Goal: Download file/media

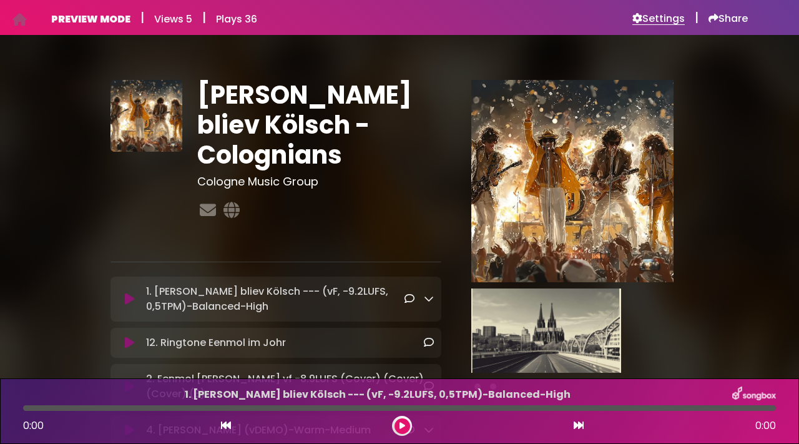
click at [659, 21] on h6 "Settings" at bounding box center [659, 18] width 52 height 12
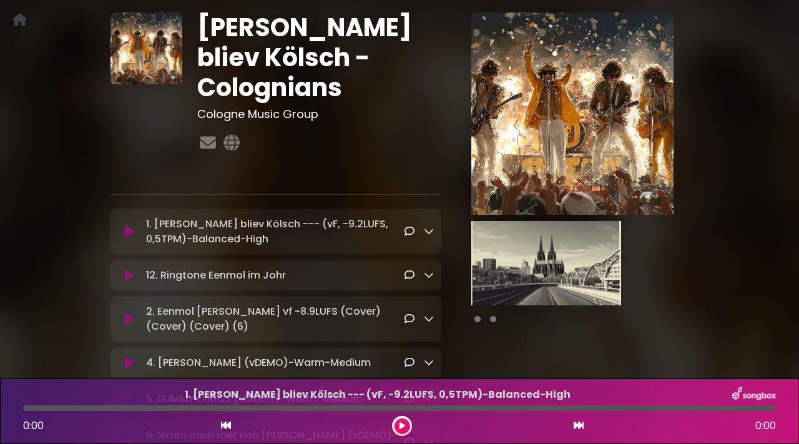
scroll to position [68, 0]
click at [430, 230] on icon at bounding box center [429, 230] width 10 height 10
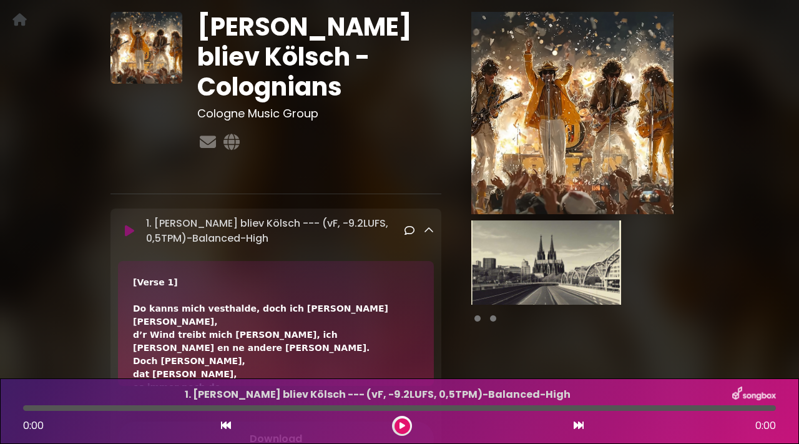
click at [430, 230] on icon at bounding box center [429, 230] width 10 height 10
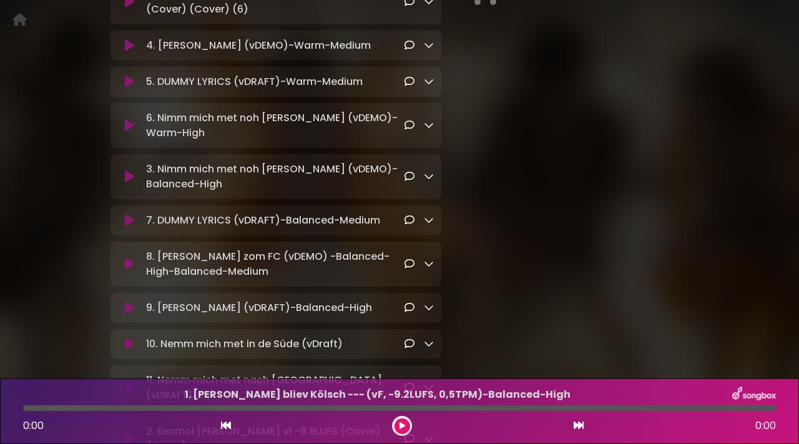
scroll to position [394, 0]
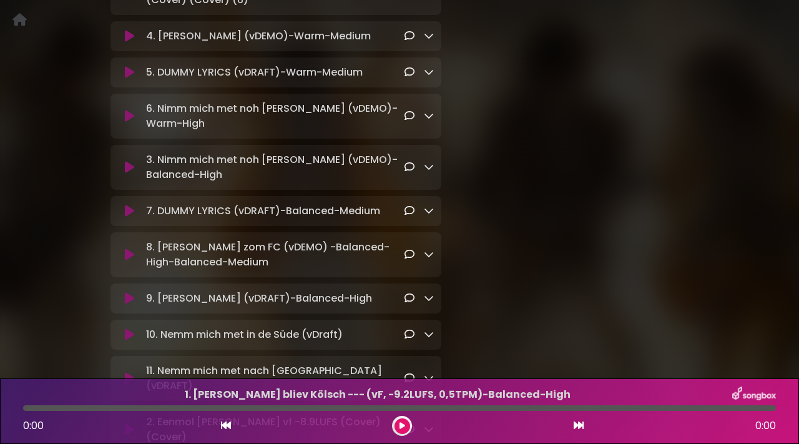
click at [384, 291] on p "9. Ming Hätz (vDRAFT)-Balanced-High Loading Track..." at bounding box center [275, 298] width 259 height 15
click at [431, 293] on icon at bounding box center [429, 298] width 10 height 10
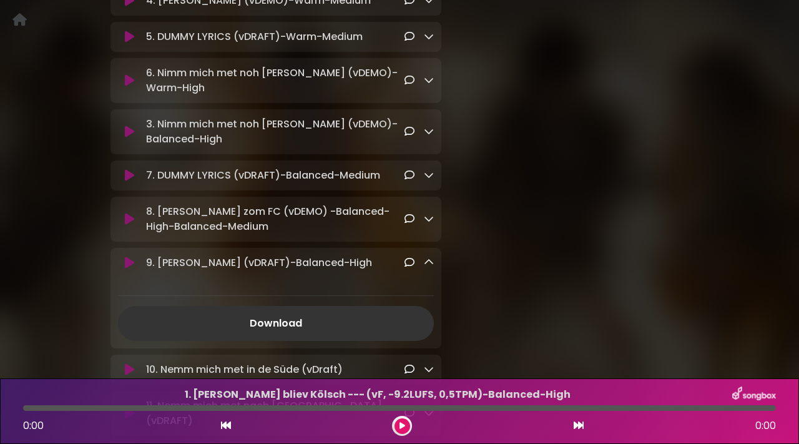
scroll to position [0, 0]
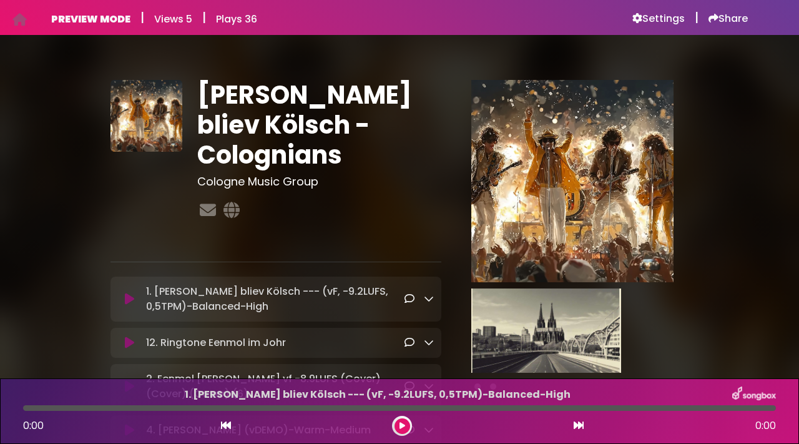
click at [431, 302] on icon at bounding box center [429, 299] width 10 height 10
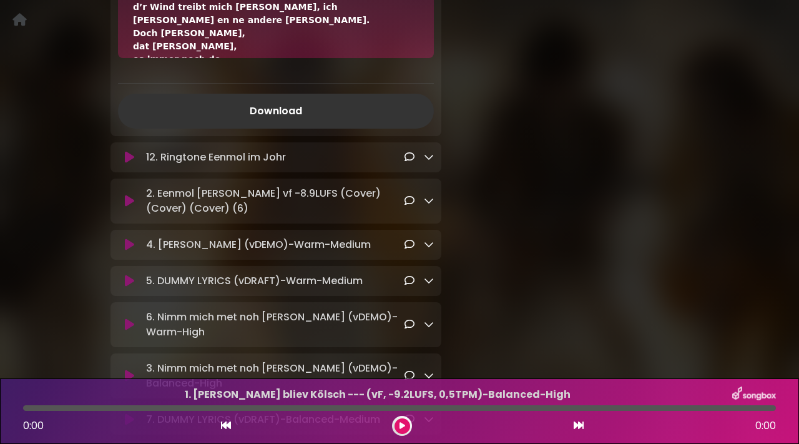
scroll to position [397, 0]
click at [291, 113] on link "Download" at bounding box center [276, 109] width 316 height 35
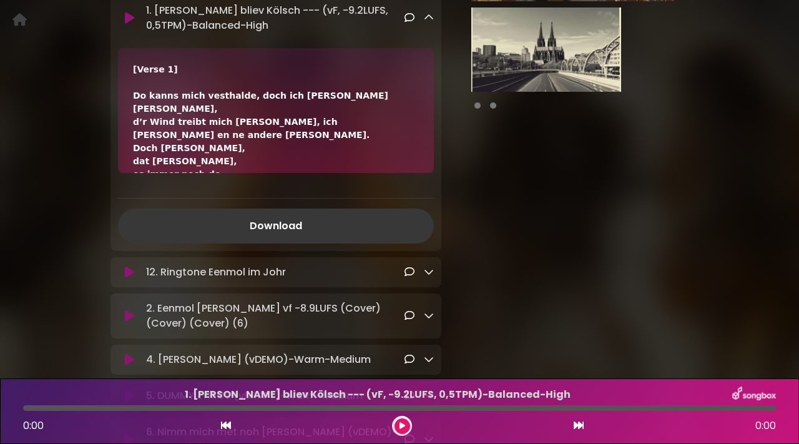
scroll to position [26, 0]
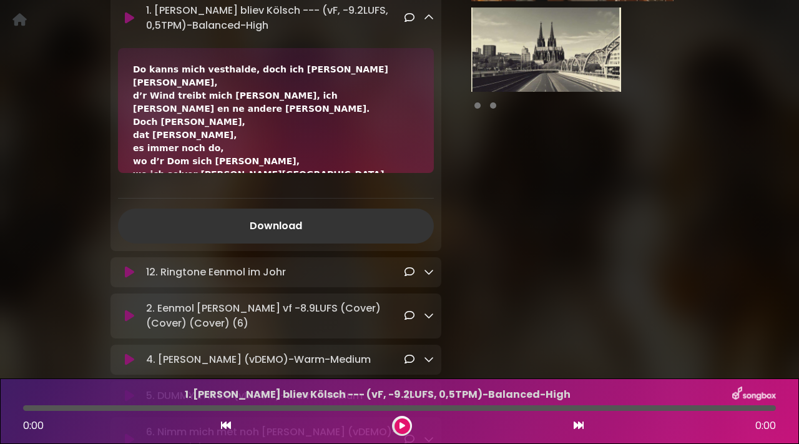
click at [430, 272] on icon at bounding box center [429, 272] width 10 height 10
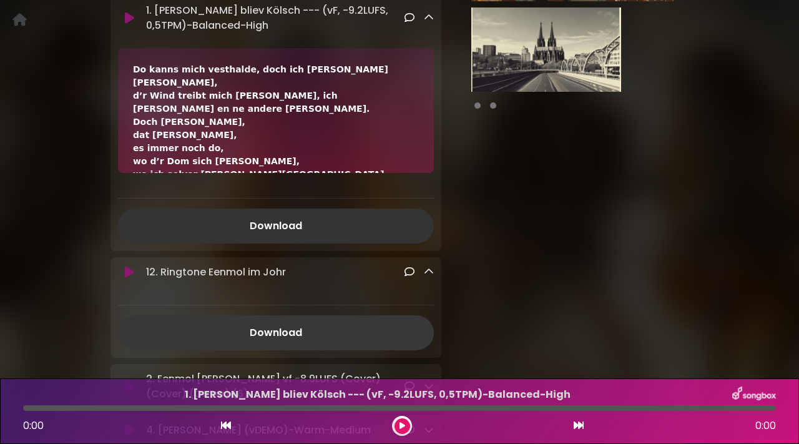
click at [317, 328] on link "Download" at bounding box center [276, 332] width 316 height 35
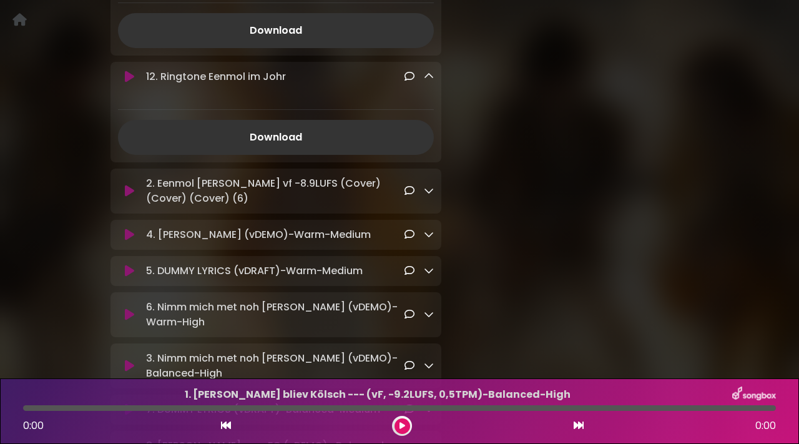
scroll to position [477, 0]
click at [428, 192] on icon at bounding box center [429, 190] width 10 height 10
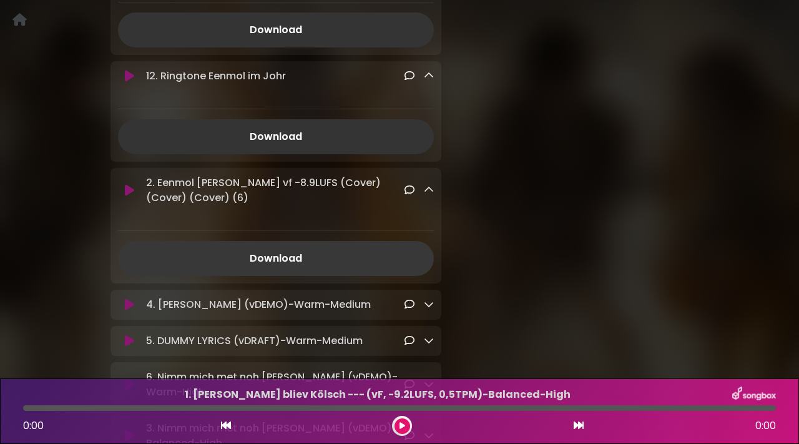
click at [286, 260] on link "Download" at bounding box center [276, 258] width 316 height 35
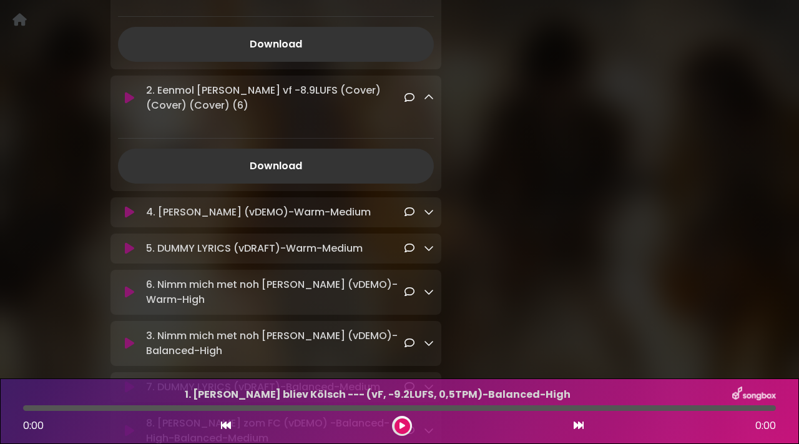
scroll to position [571, 0]
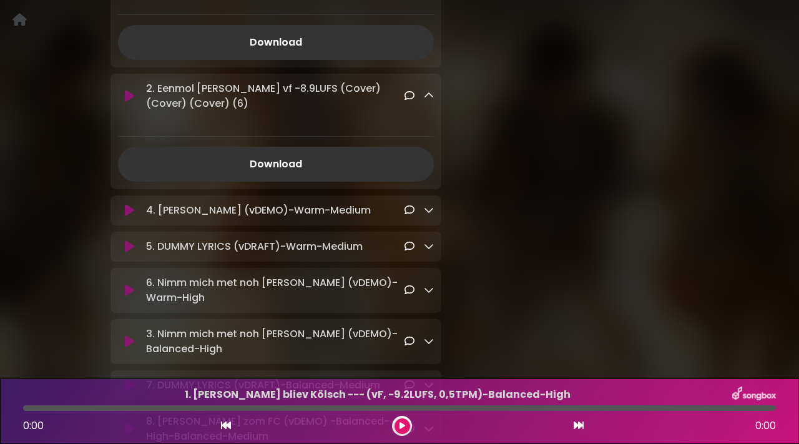
click at [430, 212] on icon at bounding box center [429, 210] width 10 height 10
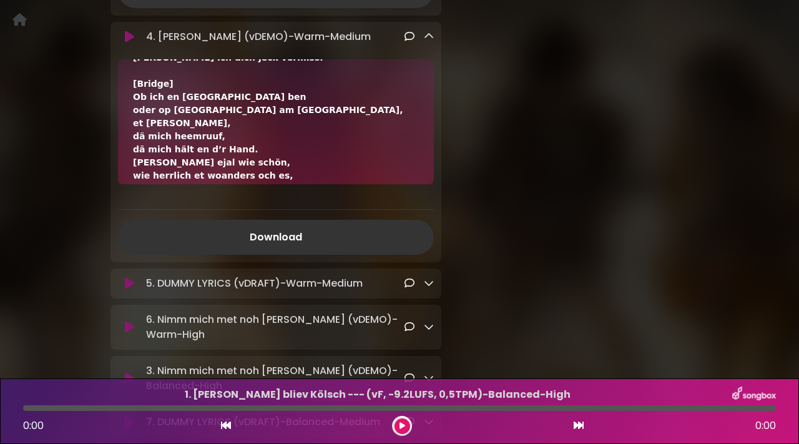
scroll to position [747, 0]
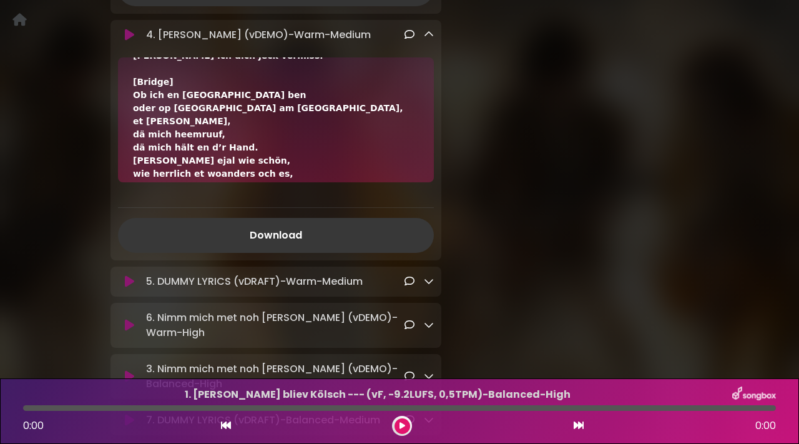
click at [307, 239] on link "Download" at bounding box center [276, 235] width 316 height 35
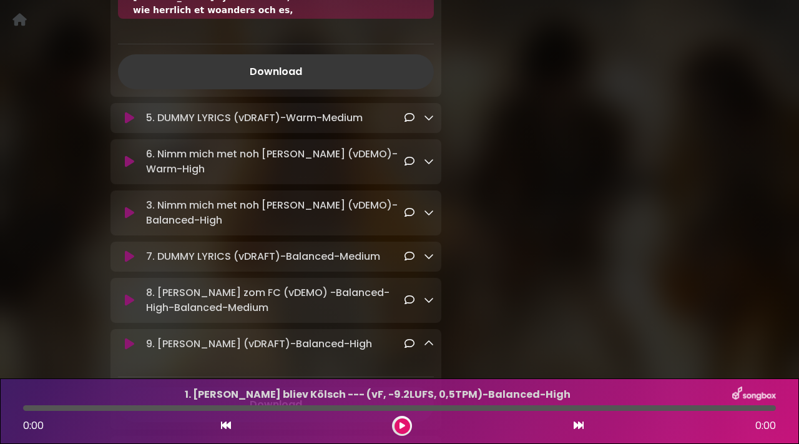
scroll to position [913, 0]
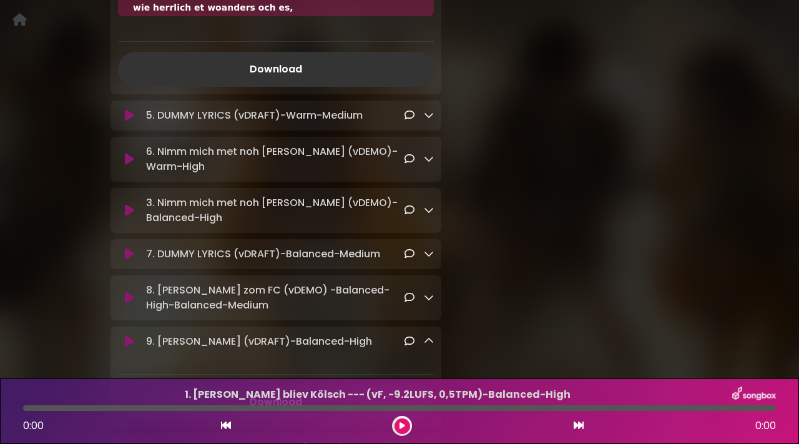
click at [429, 118] on icon at bounding box center [429, 115] width 10 height 10
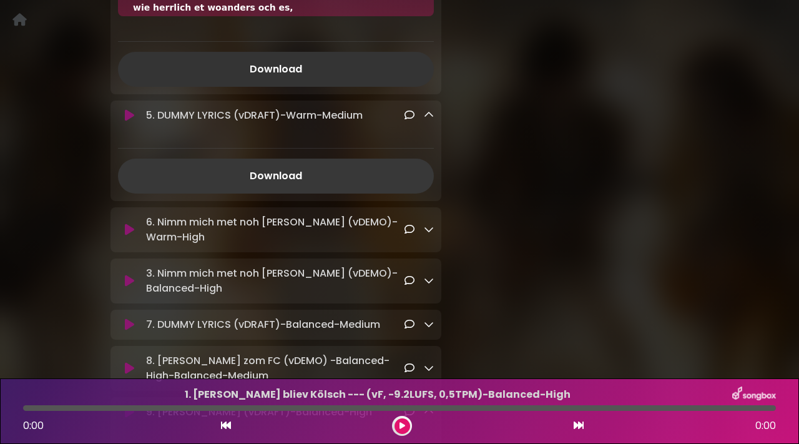
click at [274, 177] on link "Download" at bounding box center [276, 176] width 316 height 35
click at [429, 225] on icon at bounding box center [429, 229] width 10 height 10
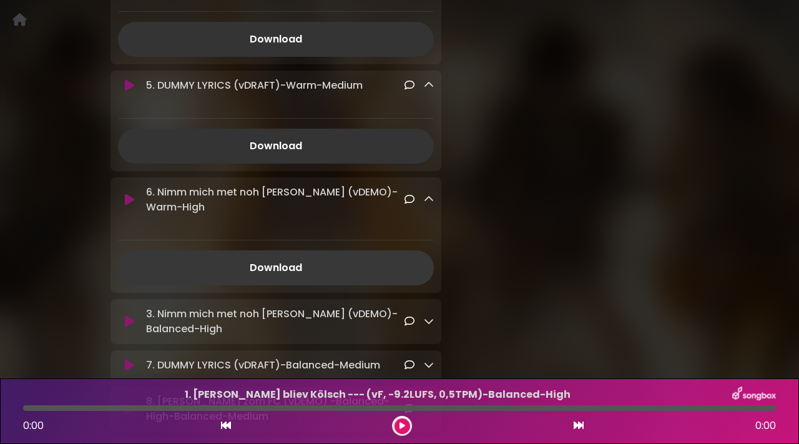
scroll to position [944, 0]
click at [300, 252] on link "Download" at bounding box center [276, 267] width 316 height 35
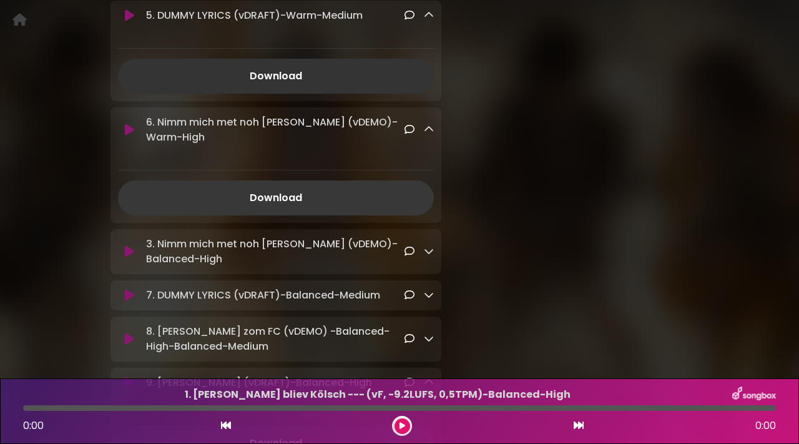
scroll to position [1016, 0]
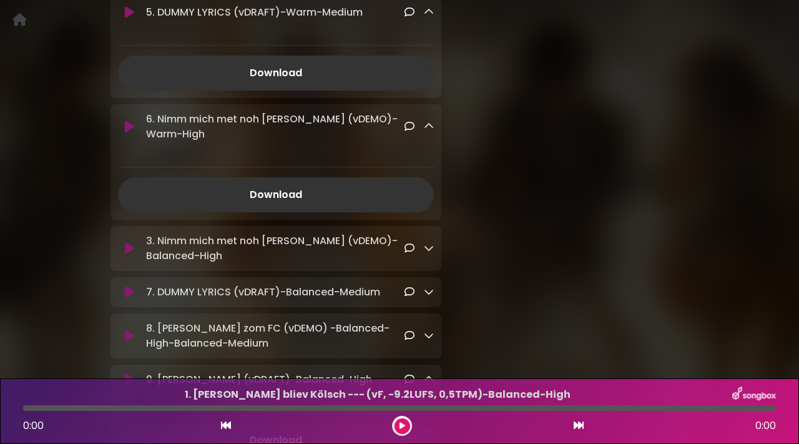
click at [427, 243] on icon at bounding box center [429, 248] width 10 height 10
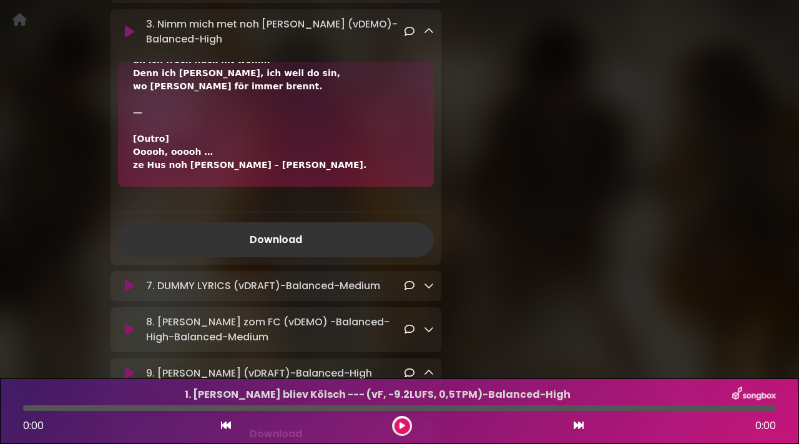
scroll to position [1252, 0]
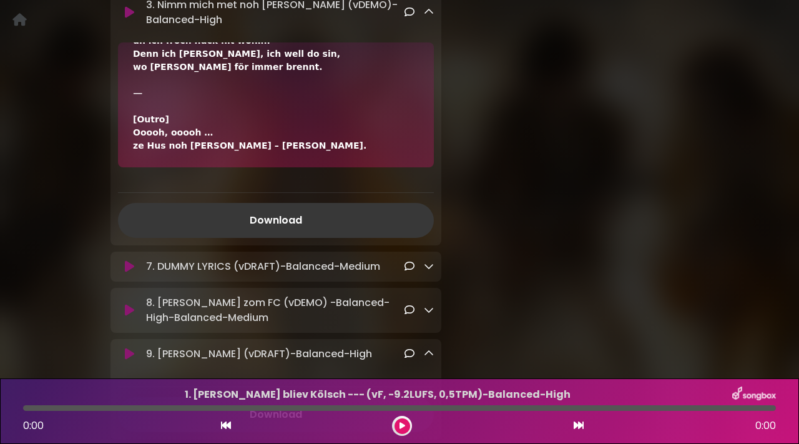
click at [282, 205] on link "Download" at bounding box center [276, 220] width 316 height 35
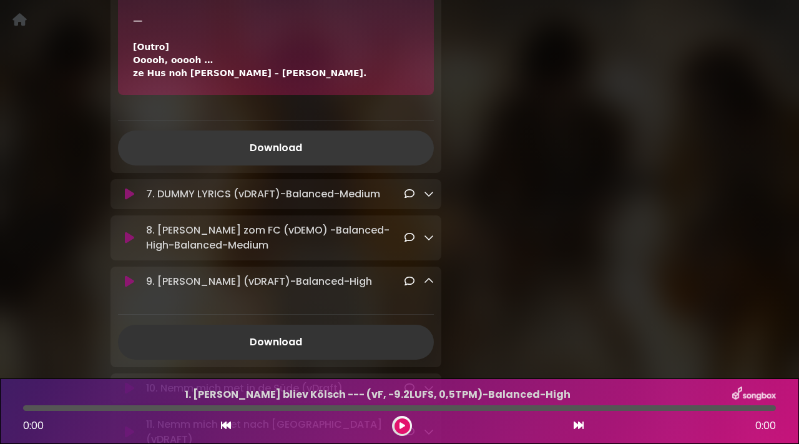
scroll to position [1327, 0]
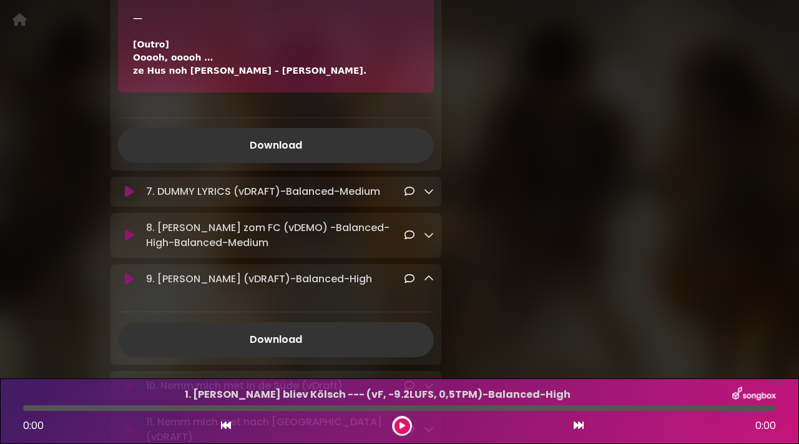
click at [428, 186] on icon at bounding box center [429, 191] width 10 height 10
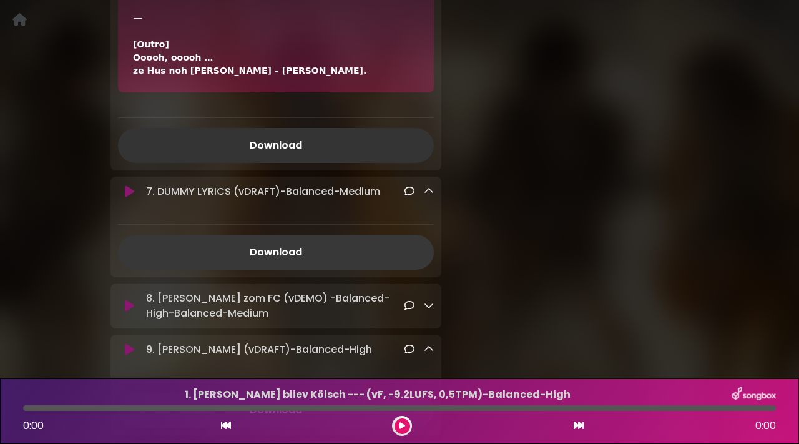
click at [272, 235] on link "Download" at bounding box center [276, 252] width 316 height 35
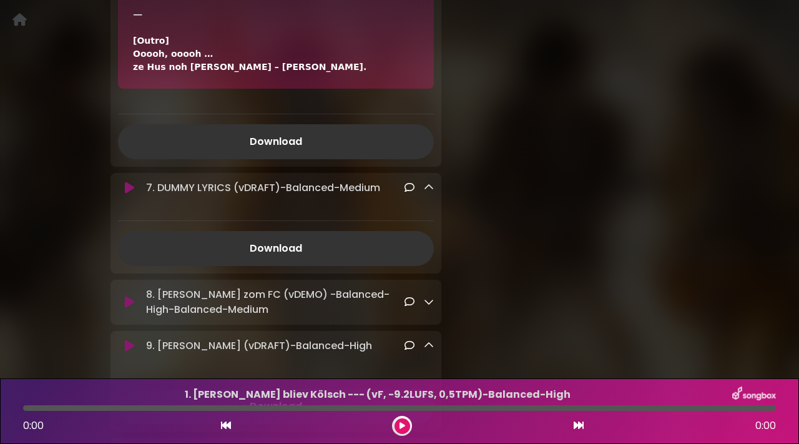
click at [427, 297] on icon at bounding box center [429, 302] width 10 height 10
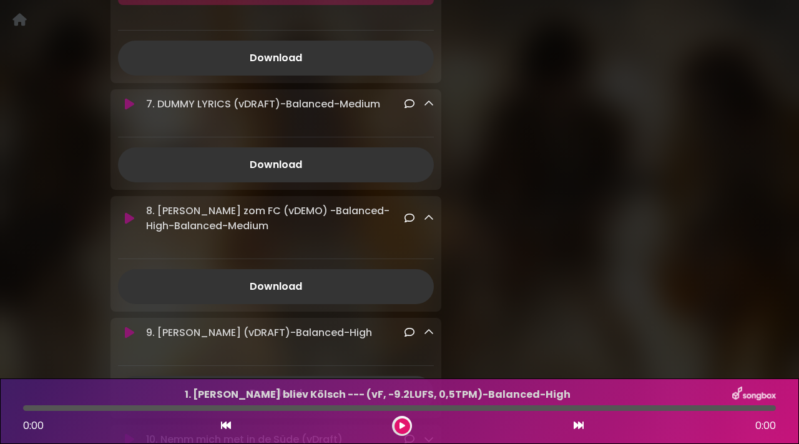
scroll to position [1417, 0]
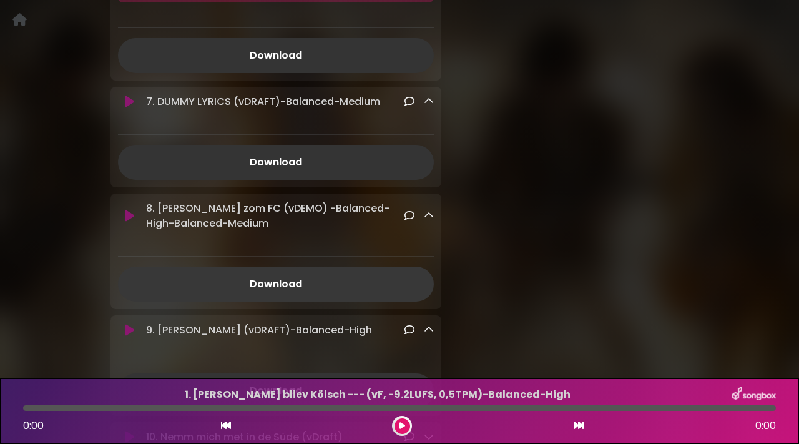
click at [297, 280] on link "Download" at bounding box center [276, 284] width 316 height 35
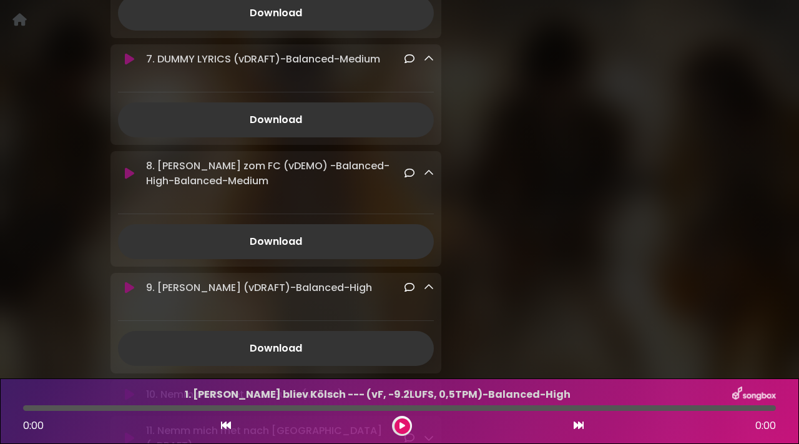
scroll to position [1461, 0]
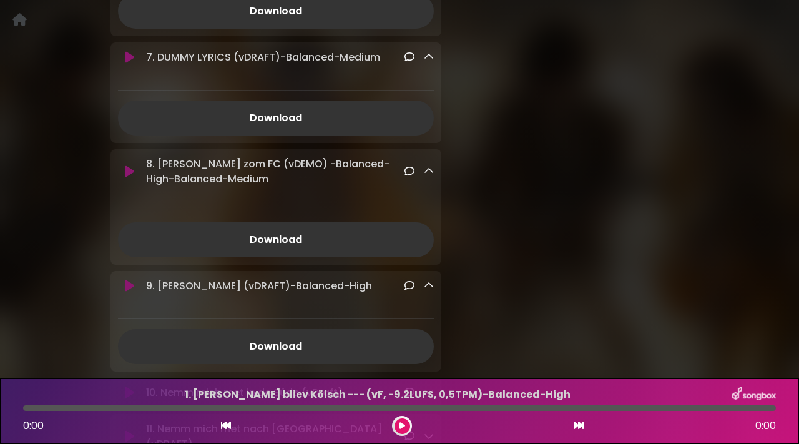
click at [432, 280] on icon at bounding box center [429, 285] width 10 height 10
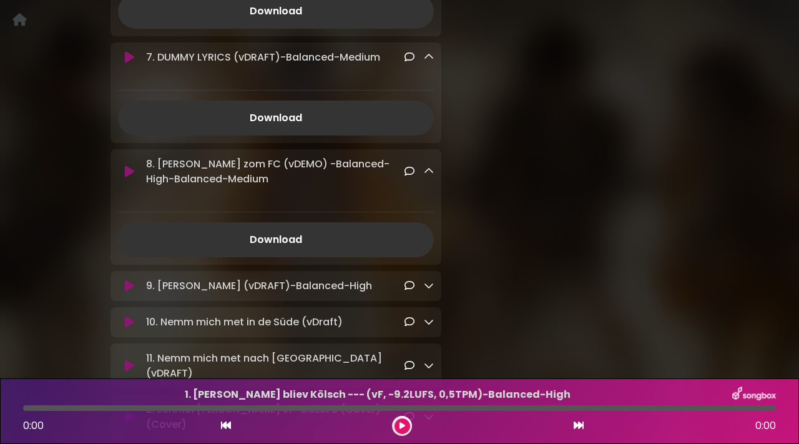
click at [430, 280] on icon at bounding box center [429, 285] width 10 height 10
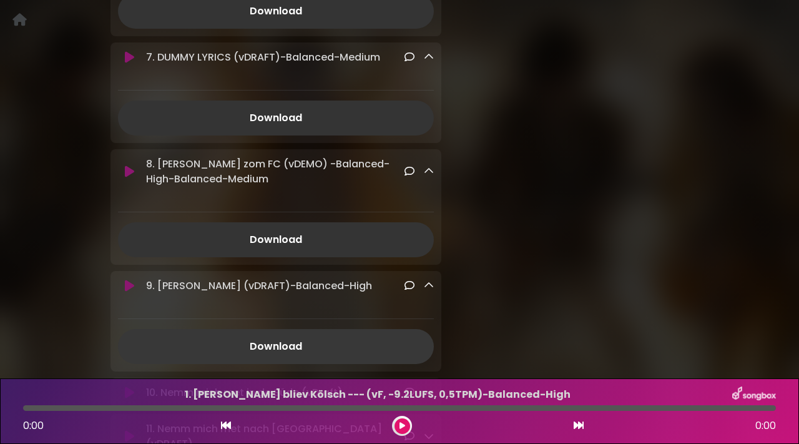
click at [279, 330] on link "Download" at bounding box center [276, 346] width 316 height 35
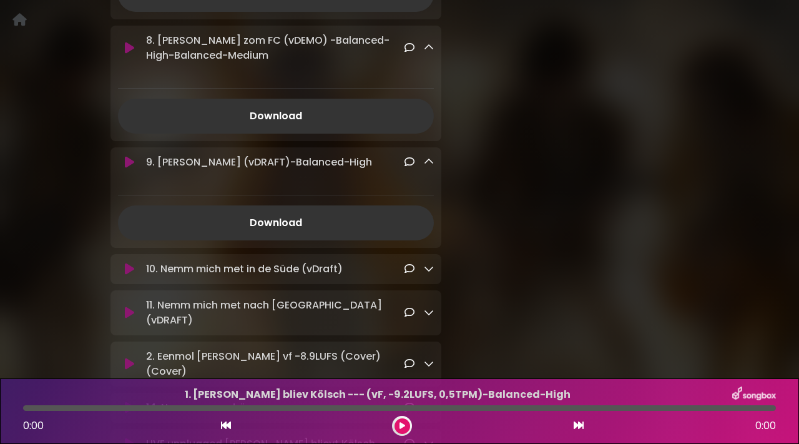
scroll to position [1600, 0]
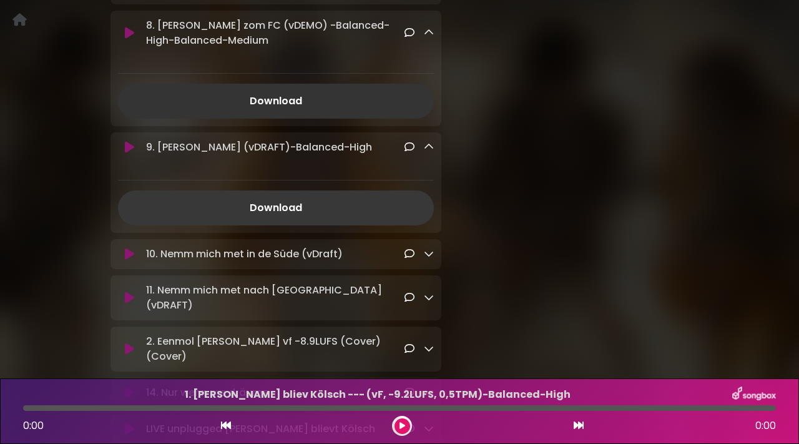
click at [284, 198] on link "Download" at bounding box center [276, 207] width 316 height 35
click at [240, 194] on link "Download" at bounding box center [276, 207] width 316 height 35
click at [432, 249] on icon at bounding box center [429, 254] width 10 height 10
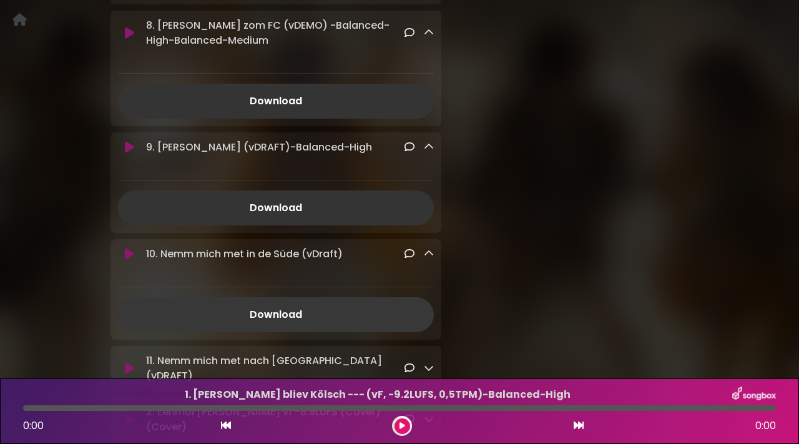
click at [265, 297] on link "Download" at bounding box center [276, 314] width 316 height 35
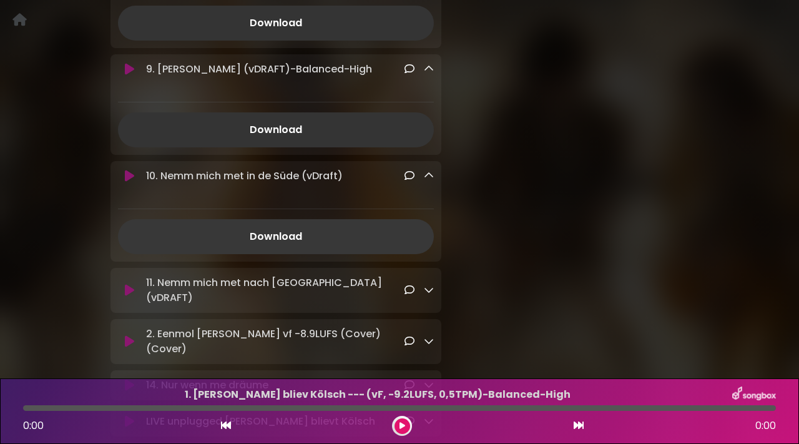
scroll to position [1679, 0]
click at [427, 284] on icon at bounding box center [429, 289] width 10 height 10
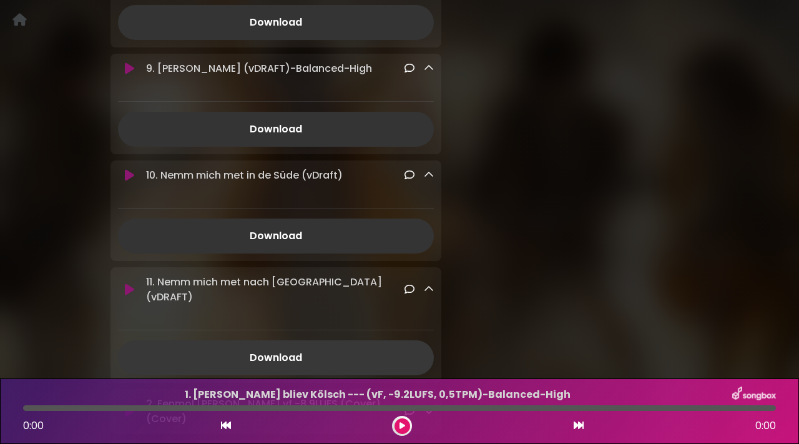
scroll to position [1750, 0]
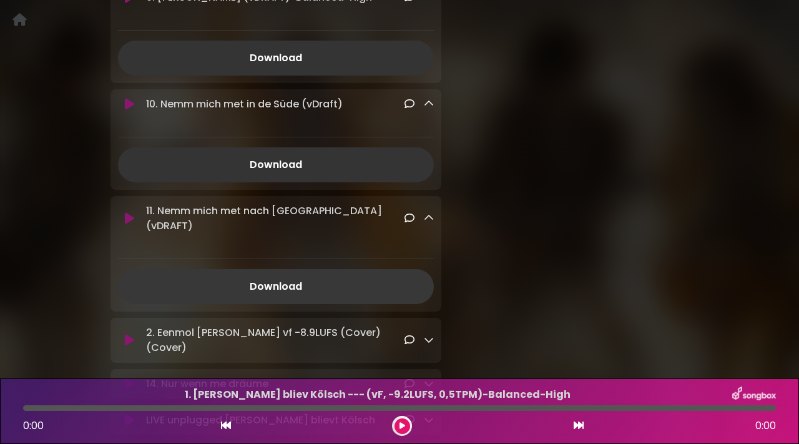
click at [358, 269] on link "Download" at bounding box center [276, 286] width 316 height 35
click at [290, 269] on link "Download" at bounding box center [276, 286] width 316 height 35
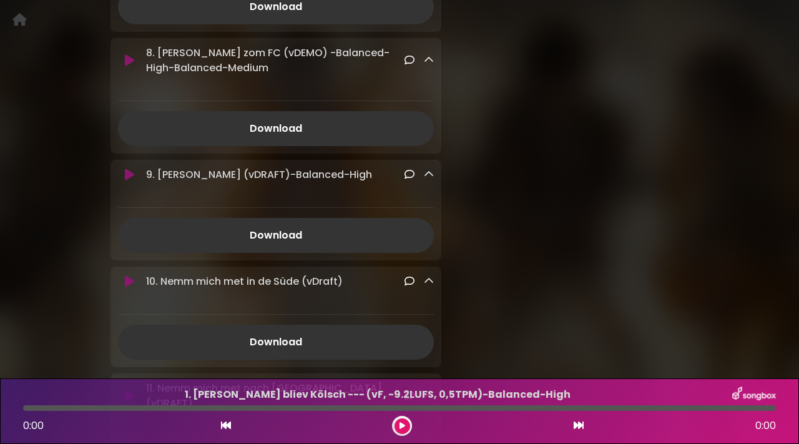
scroll to position [1580, 0]
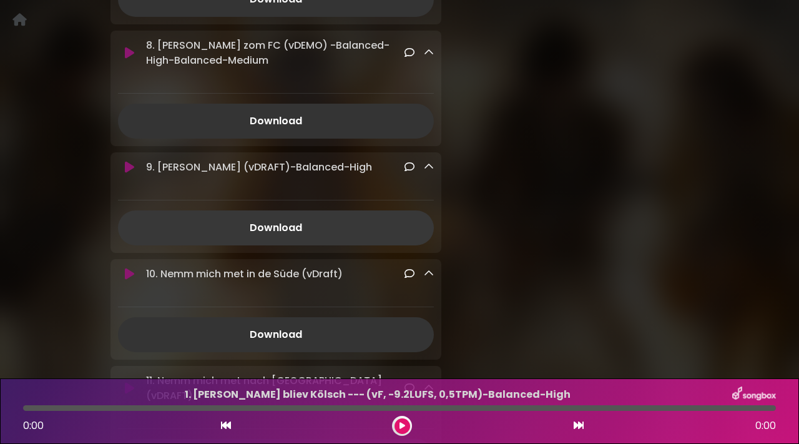
click at [275, 215] on link "Download" at bounding box center [276, 227] width 316 height 35
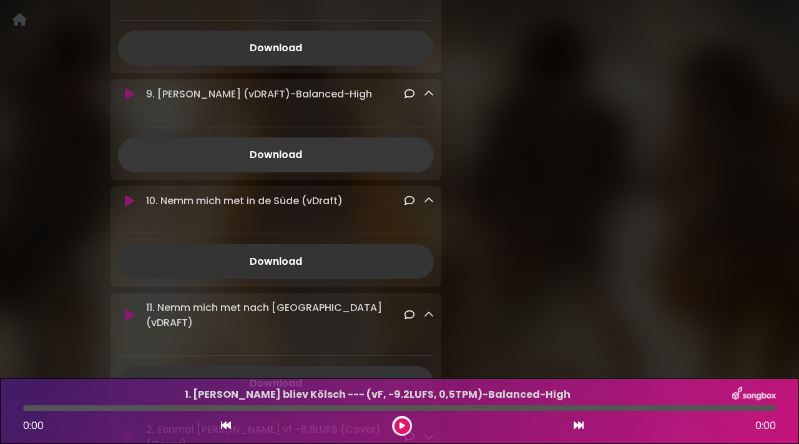
scroll to position [1656, 0]
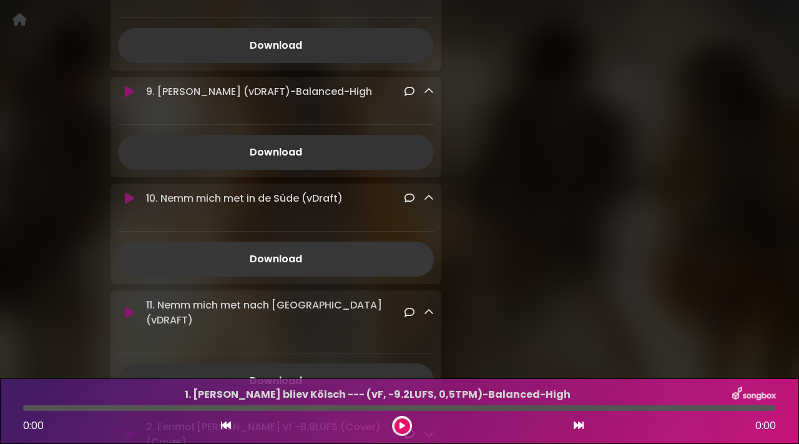
click at [276, 242] on link "Download" at bounding box center [276, 259] width 316 height 35
click at [269, 247] on link "Download" at bounding box center [276, 259] width 316 height 35
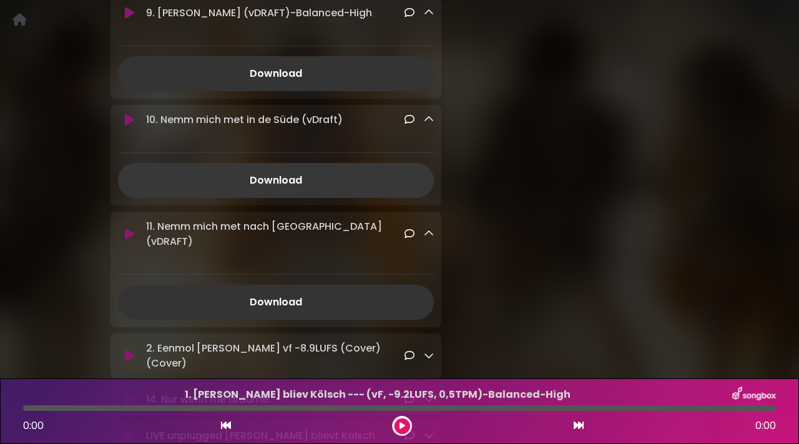
scroll to position [1736, 0]
click at [268, 284] on link "Download" at bounding box center [276, 301] width 316 height 35
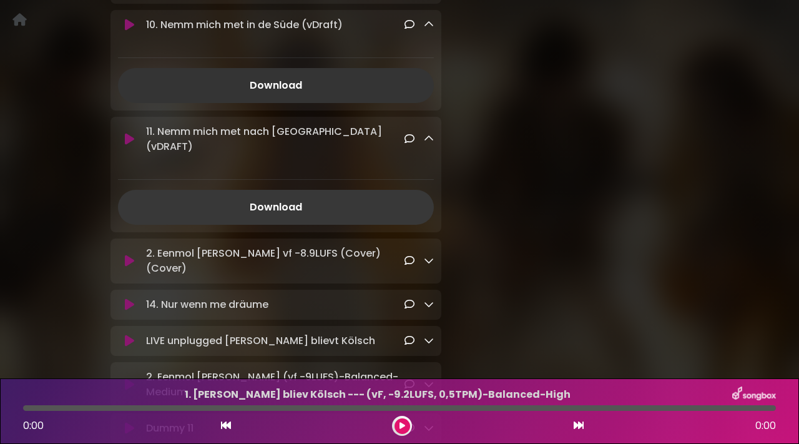
scroll to position [1832, 0]
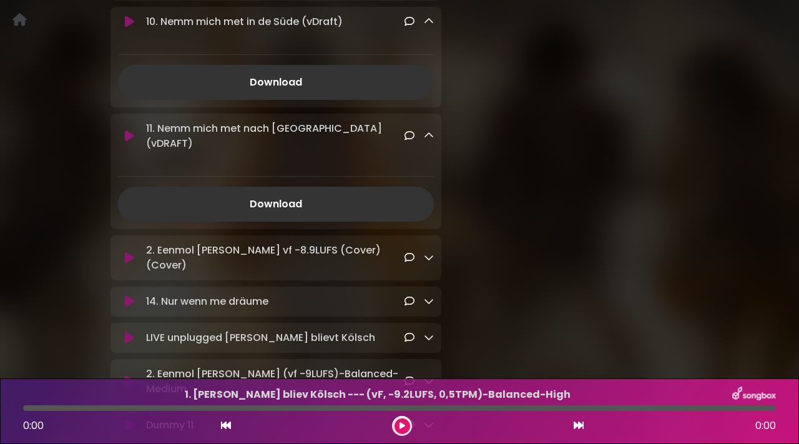
click at [126, 252] on icon at bounding box center [129, 258] width 9 height 12
click at [132, 252] on icon at bounding box center [129, 258] width 9 height 12
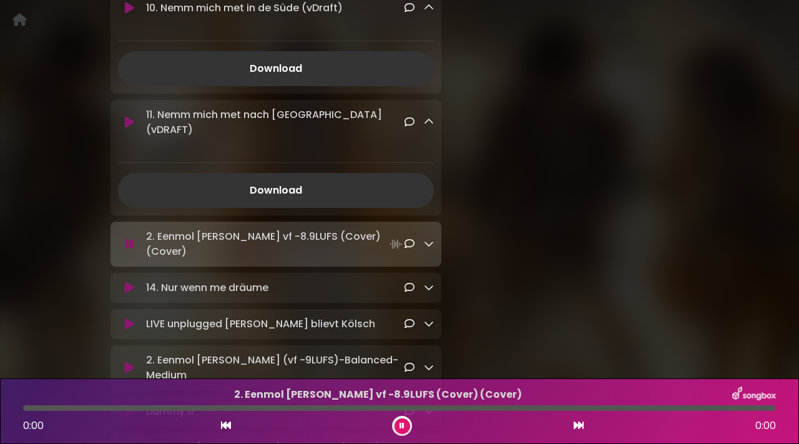
scroll to position [1844, 0]
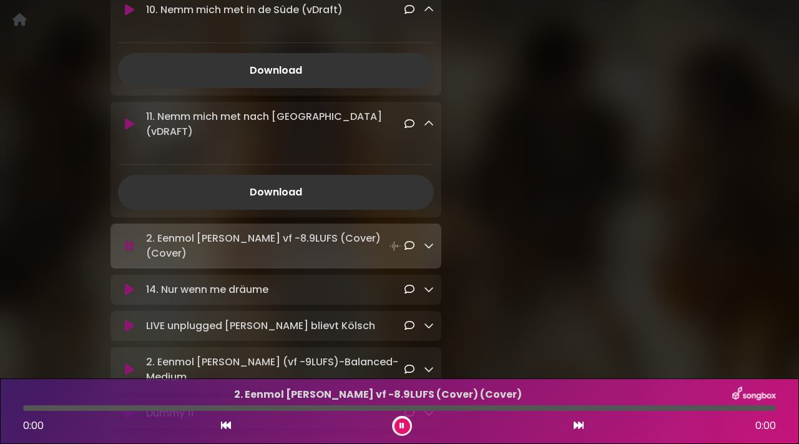
click at [127, 284] on icon at bounding box center [129, 290] width 9 height 12
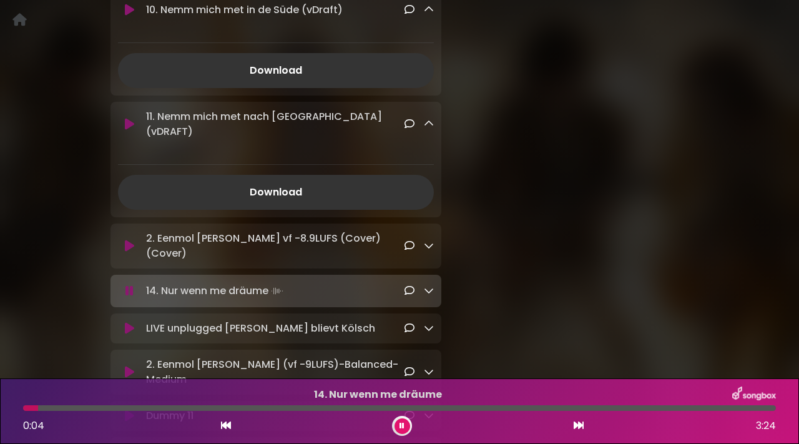
click at [427, 323] on icon at bounding box center [429, 328] width 10 height 10
click at [284, 372] on link "Download" at bounding box center [276, 389] width 316 height 35
click at [281, 372] on link "Download" at bounding box center [276, 389] width 316 height 35
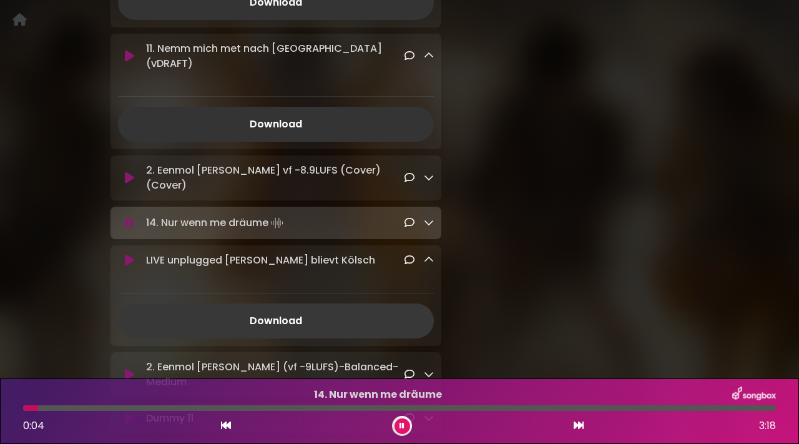
scroll to position [1914, 0]
click at [279, 302] on link "Download" at bounding box center [276, 319] width 316 height 35
click at [277, 302] on link "Download" at bounding box center [276, 319] width 316 height 35
click at [270, 302] on link "Download" at bounding box center [276, 319] width 316 height 35
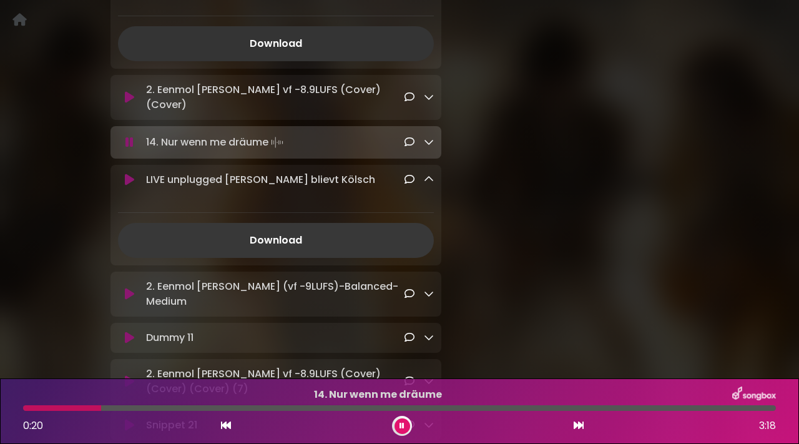
scroll to position [1994, 0]
click at [130, 287] on icon at bounding box center [129, 293] width 9 height 12
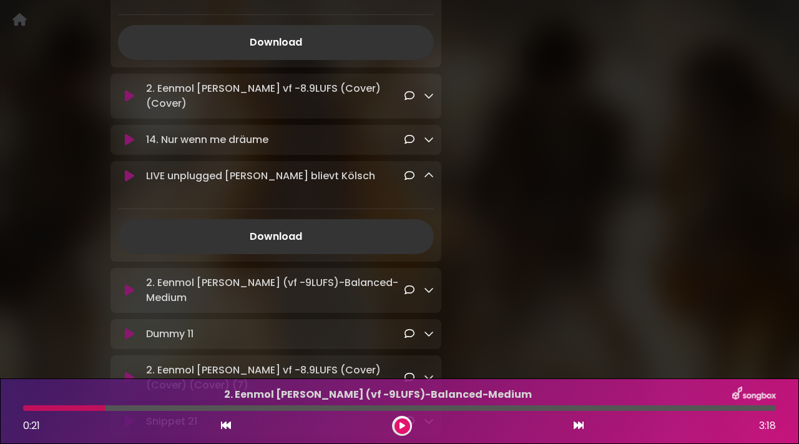
click at [131, 284] on icon at bounding box center [129, 290] width 9 height 12
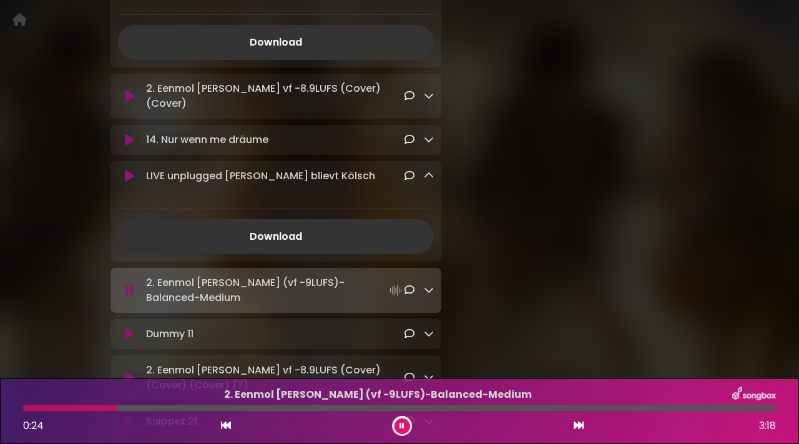
click at [429, 285] on icon at bounding box center [429, 290] width 10 height 10
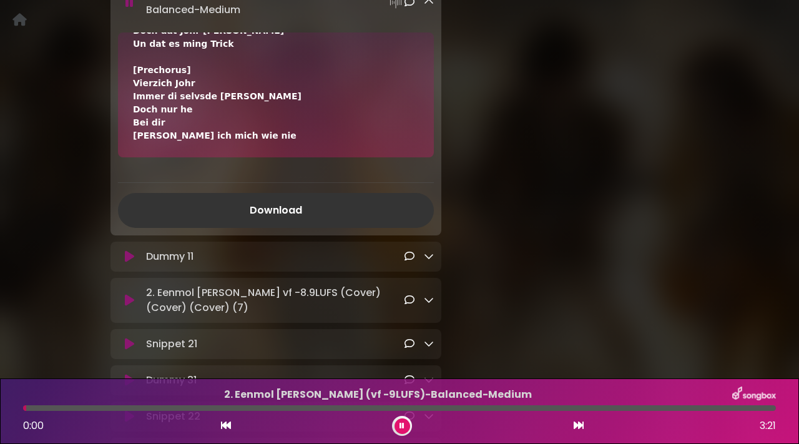
scroll to position [2250, 0]
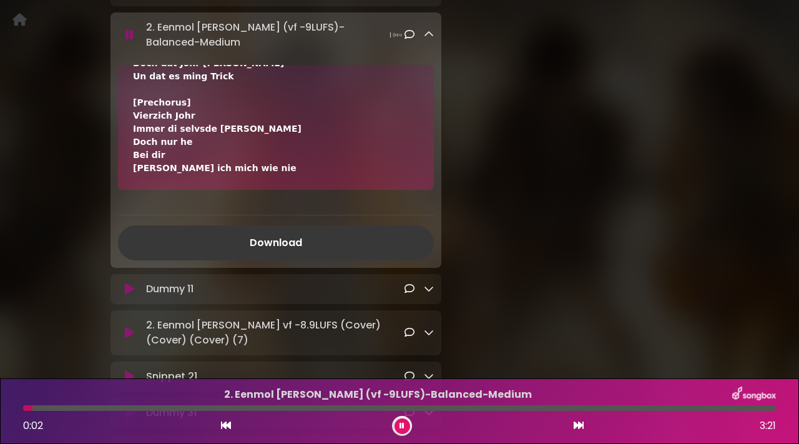
click at [265, 225] on link "Download" at bounding box center [276, 242] width 316 height 35
click at [267, 225] on link "Download" at bounding box center [276, 242] width 316 height 35
click at [265, 225] on link "Download" at bounding box center [276, 242] width 316 height 35
click at [427, 327] on icon at bounding box center [429, 332] width 10 height 10
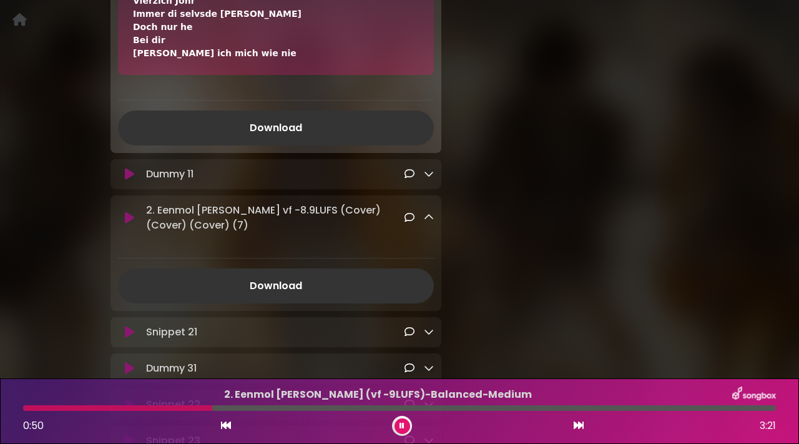
scroll to position [2366, 0]
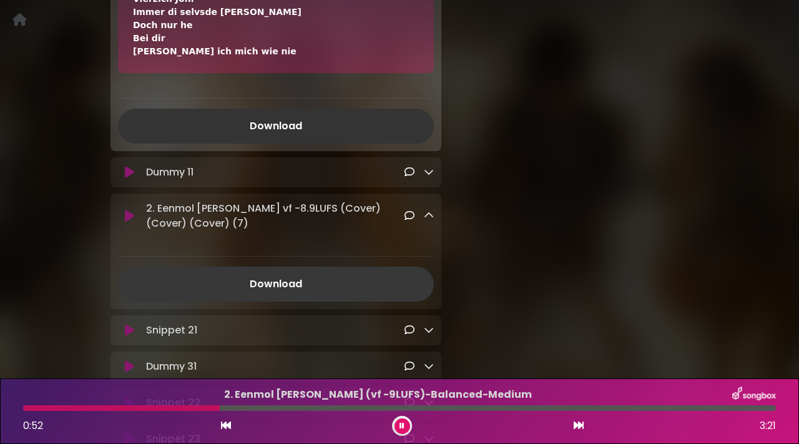
click at [272, 267] on link "Download" at bounding box center [276, 284] width 316 height 35
click at [282, 267] on link "Download" at bounding box center [276, 284] width 316 height 35
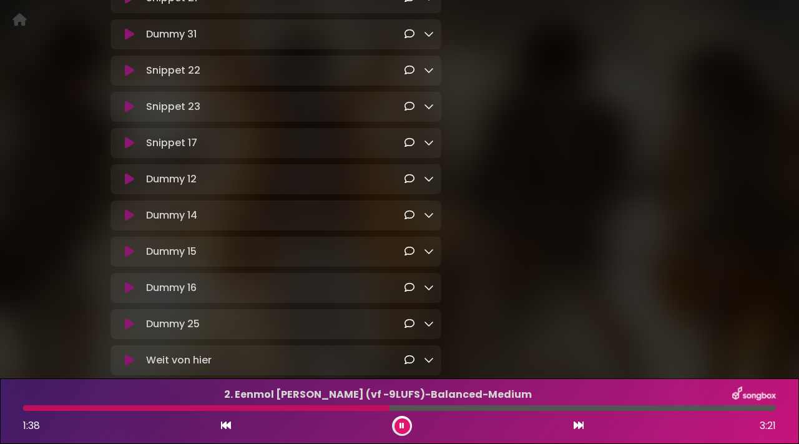
scroll to position [2665, 0]
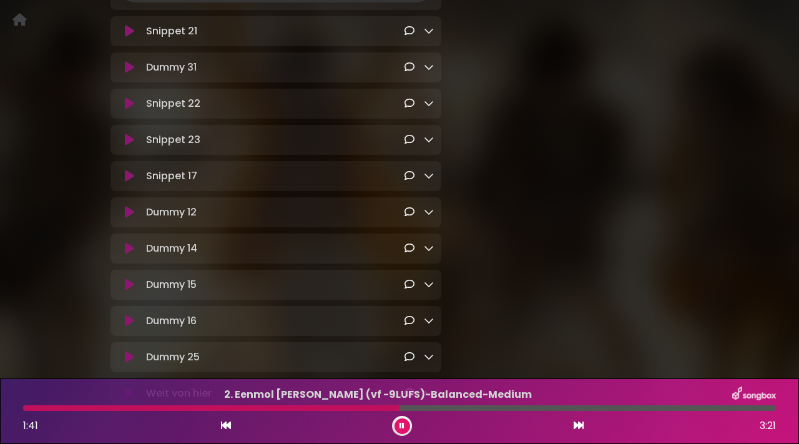
click at [131, 387] on icon at bounding box center [129, 393] width 9 height 12
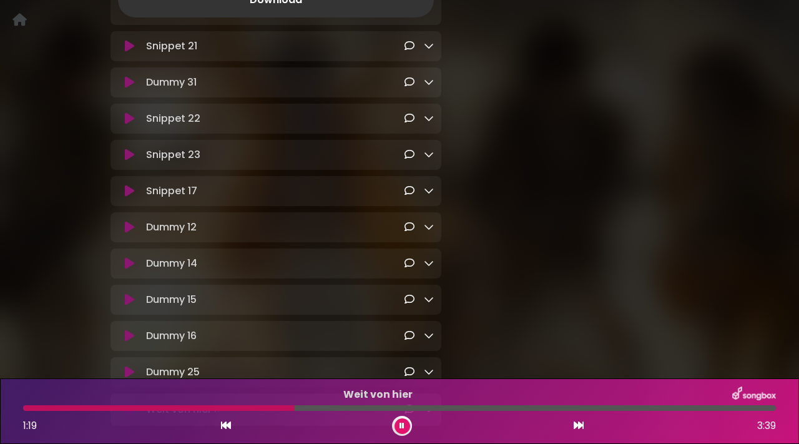
click at [425, 402] on link at bounding box center [429, 409] width 10 height 14
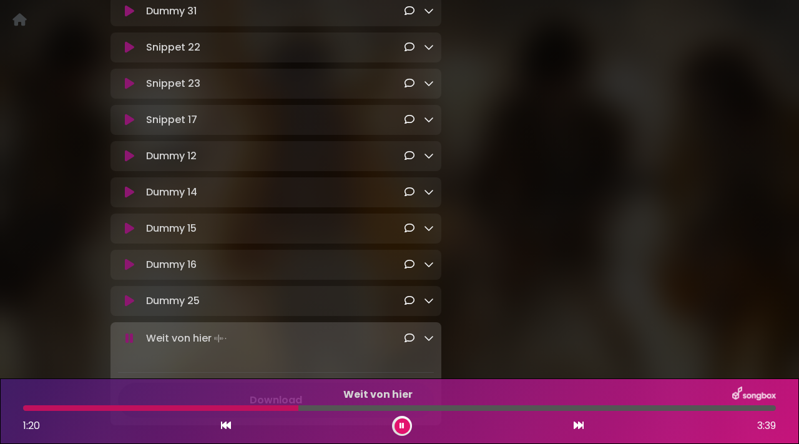
scroll to position [2757, 0]
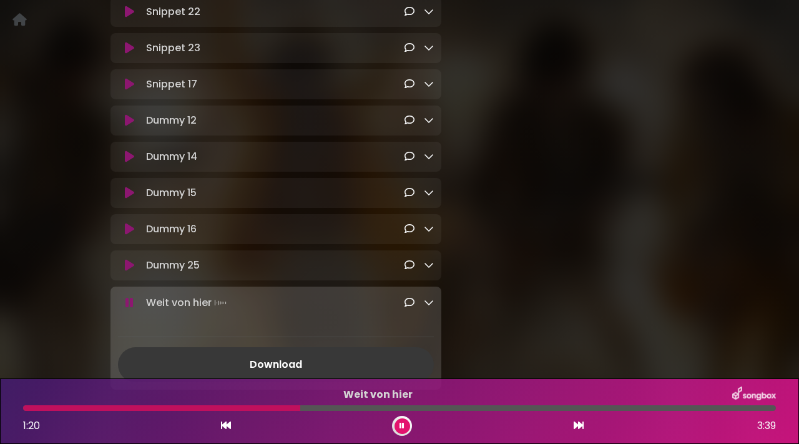
click at [298, 347] on link "Download" at bounding box center [276, 364] width 316 height 35
